Goal: Contribute content

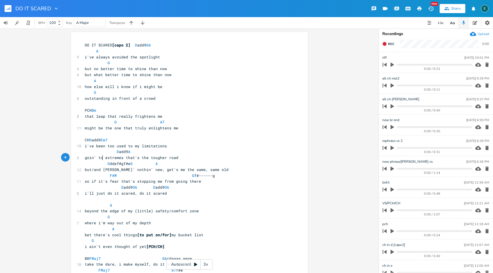
scroll to position [0, 1]
click at [6, 7] on rect "button" at bounding box center [8, 8] width 7 height 7
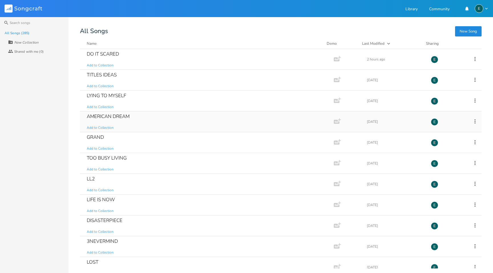
click at [97, 118] on div "AMERICAN DREAM" at bounding box center [108, 116] width 43 height 5
click at [89, 179] on div "LL2" at bounding box center [91, 179] width 8 height 5
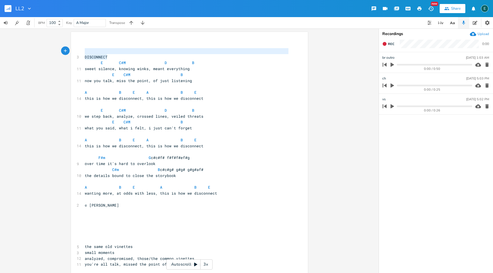
type textarea "DISCONNECT"
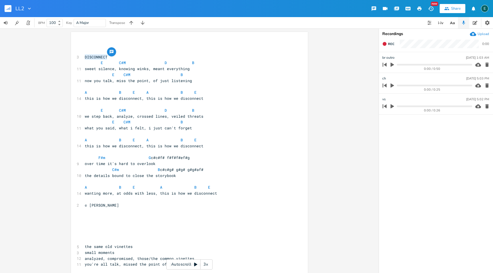
drag, startPoint x: 108, startPoint y: 56, endPoint x: 81, endPoint y: 56, distance: 26.3
click at [81, 56] on div "DISCONNECT x ​ ​ 3 DISCONNECT E C#M D B 11 sweet silence, knowing winks, meant …" at bounding box center [189, 154] width 237 height 244
type input "DISCONNECT"
click at [229, 83] on pre "now you talk, miss the point, of just listening" at bounding box center [187, 81] width 206 height 6
click at [389, 108] on button "button" at bounding box center [392, 106] width 7 height 9
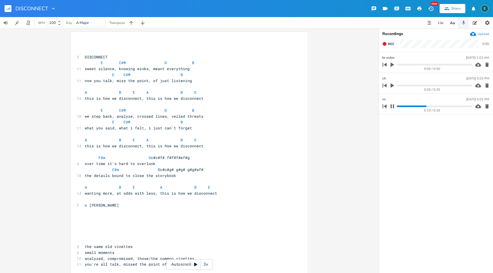
click at [393, 106] on icon "button" at bounding box center [392, 106] width 5 height 5
click at [392, 65] on icon "button" at bounding box center [392, 65] width 3 height 4
click at [391, 63] on icon "button" at bounding box center [392, 65] width 3 height 4
